Goal: Transaction & Acquisition: Book appointment/travel/reservation

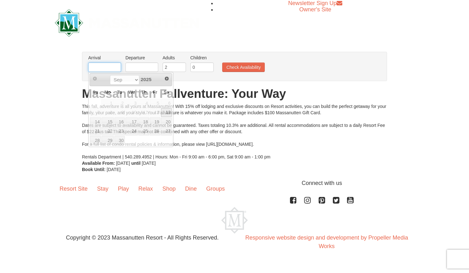
click at [114, 68] on input "text" at bounding box center [104, 66] width 33 height 9
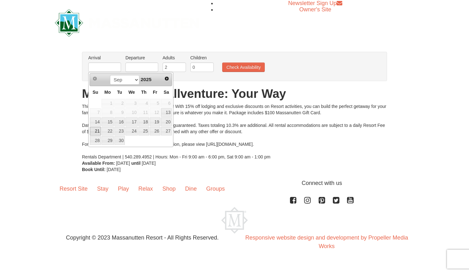
click at [98, 130] on link "21" at bounding box center [95, 131] width 11 height 9
type input "[DATE]"
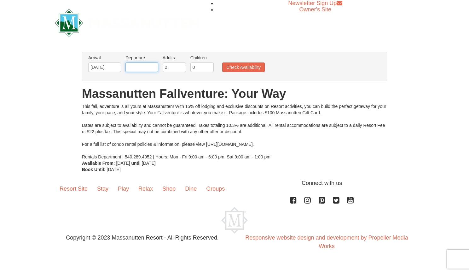
click at [149, 65] on input "text" at bounding box center [141, 66] width 33 height 9
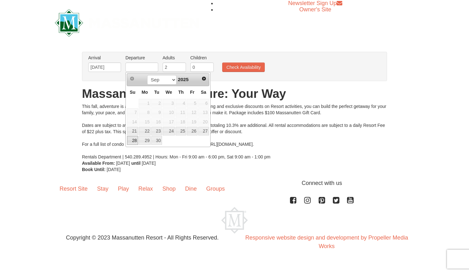
click at [133, 140] on link "28" at bounding box center [132, 140] width 11 height 9
type input "[DATE]"
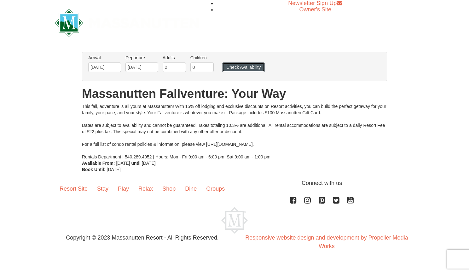
click at [241, 66] on button "Check Availability" at bounding box center [243, 66] width 43 height 9
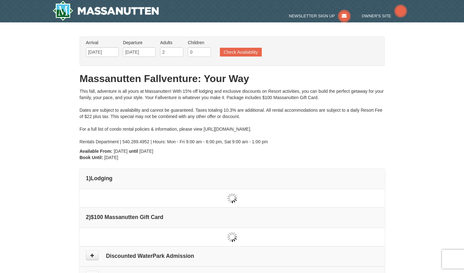
type input "[DATE]"
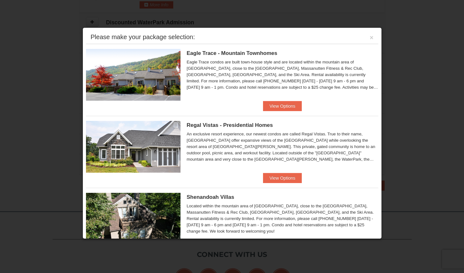
click at [156, 152] on img at bounding box center [133, 147] width 95 height 52
click at [279, 178] on button "View Options" at bounding box center [282, 178] width 38 height 10
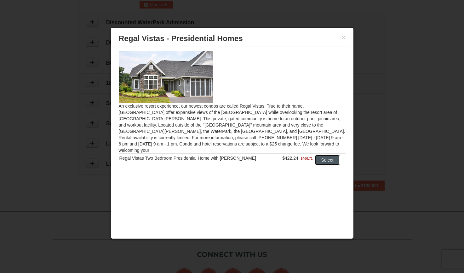
click at [319, 155] on button "Select" at bounding box center [327, 160] width 25 height 10
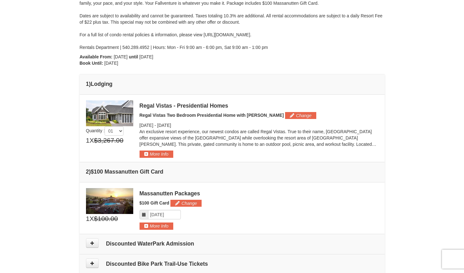
scroll to position [94, 0]
click at [118, 113] on img at bounding box center [109, 113] width 47 height 26
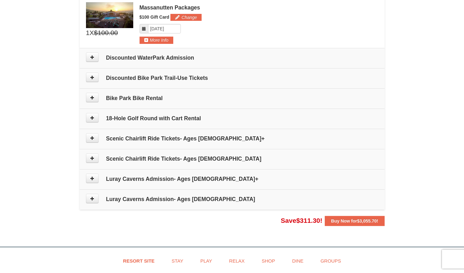
scroll to position [252, 0]
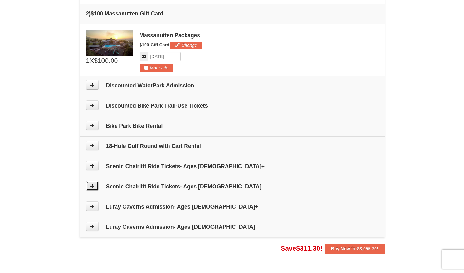
click at [93, 187] on icon at bounding box center [92, 185] width 4 height 4
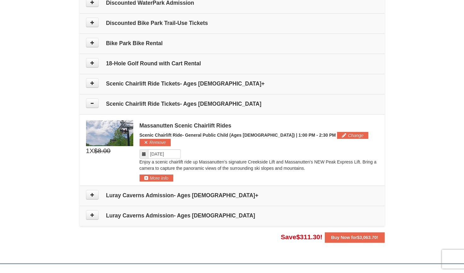
scroll to position [334, 0]
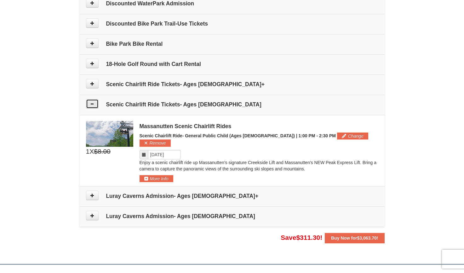
click at [91, 104] on icon at bounding box center [92, 103] width 4 height 4
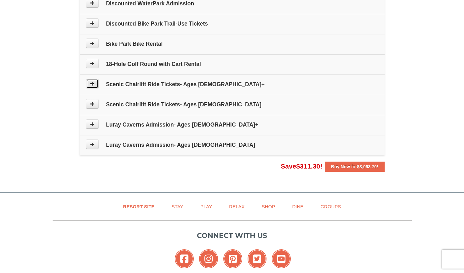
click at [93, 83] on icon at bounding box center [92, 83] width 4 height 4
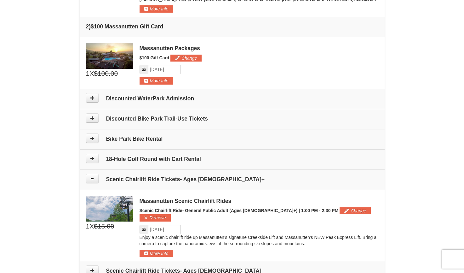
scroll to position [219, 0]
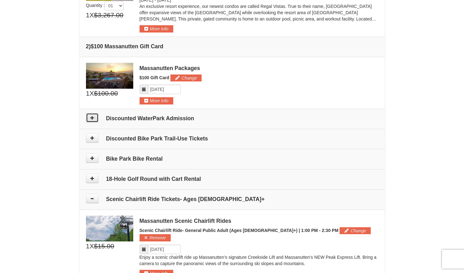
click at [90, 116] on icon at bounding box center [92, 117] width 4 height 4
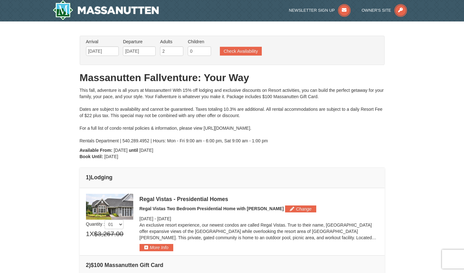
scroll to position [0, 0]
